Goal: Browse casually

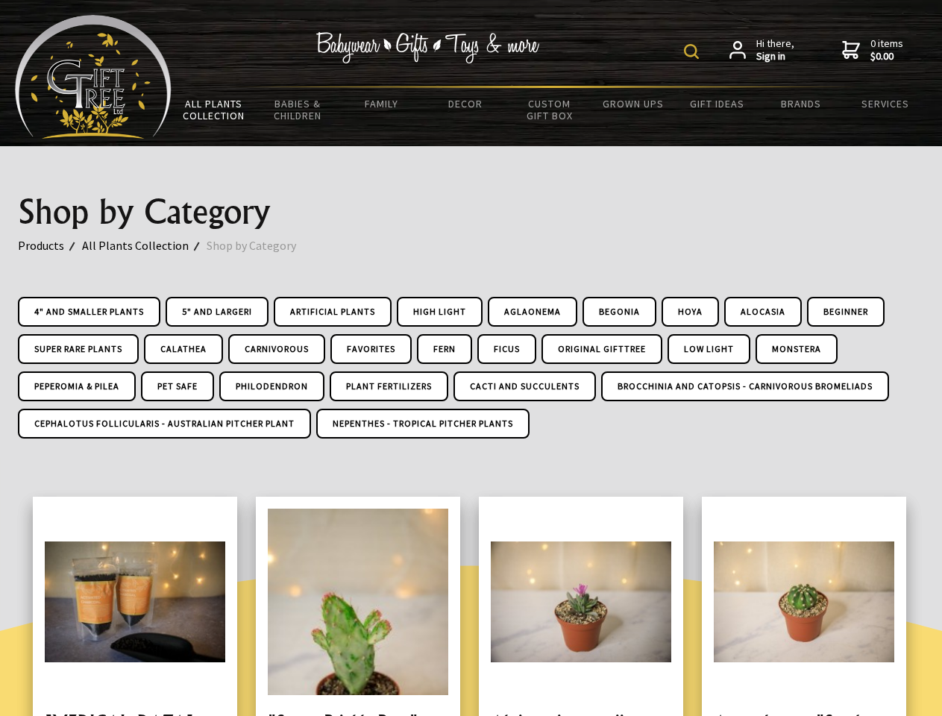
click at [693, 51] on img at bounding box center [691, 51] width 15 height 15
